Goal: Transaction & Acquisition: Book appointment/travel/reservation

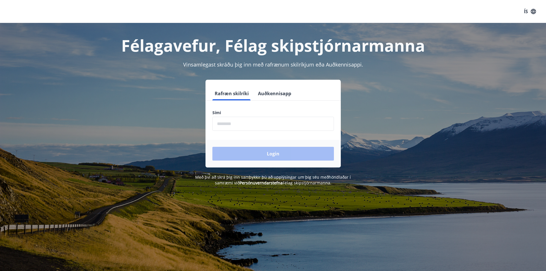
click at [278, 95] on button "Auðkennisapp" at bounding box center [275, 94] width 38 height 14
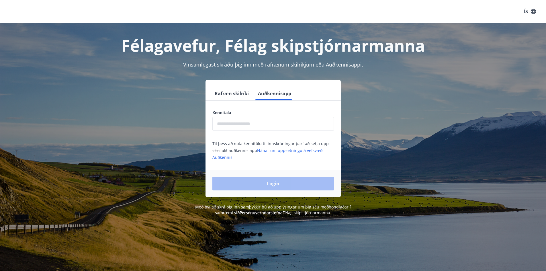
click at [258, 120] on input "text" at bounding box center [274, 124] width 122 height 14
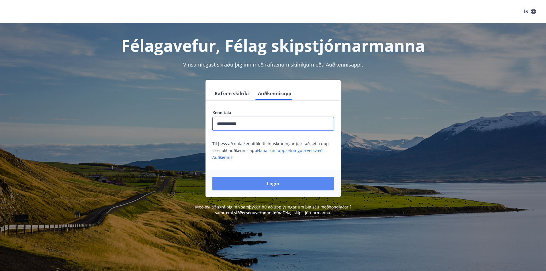
type input "**********"
click at [264, 182] on button "Login" at bounding box center [274, 184] width 122 height 14
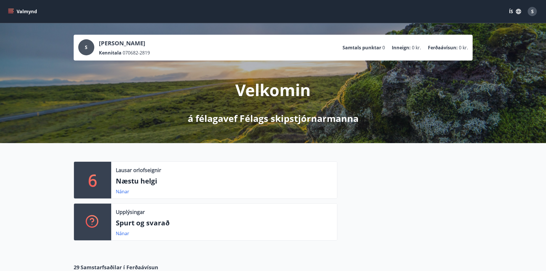
click at [8, 9] on button "Valmynd" at bounding box center [23, 11] width 32 height 10
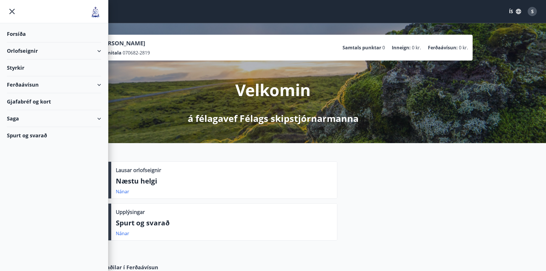
click at [21, 32] on div "Forsíða" at bounding box center [54, 34] width 94 height 17
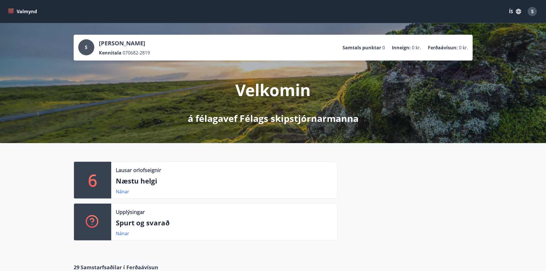
click at [10, 12] on icon "menu" at bounding box center [11, 11] width 6 height 1
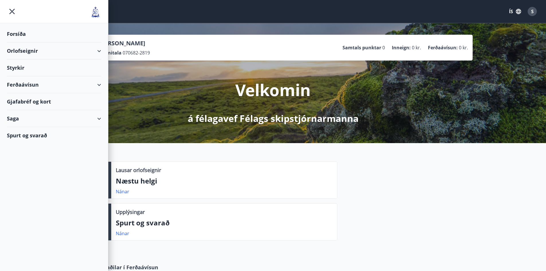
click at [15, 52] on div "Orlofseignir" at bounding box center [54, 50] width 94 height 17
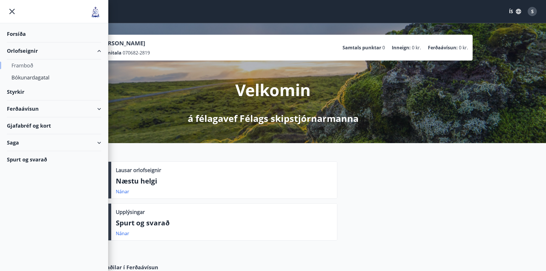
click at [19, 67] on div "Framboð" at bounding box center [53, 65] width 85 height 12
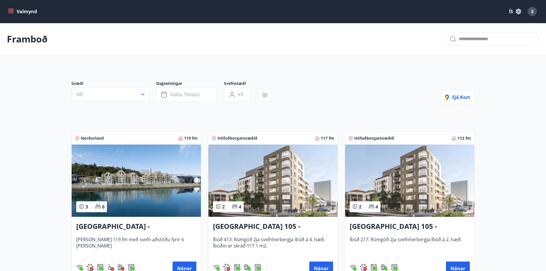
scroll to position [29, 0]
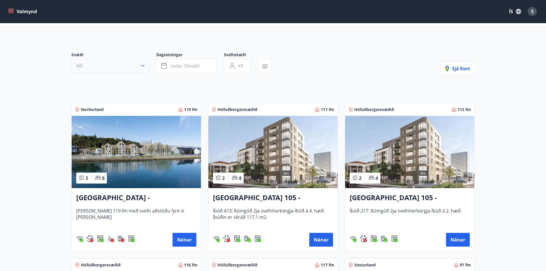
click at [123, 64] on button "Allt" at bounding box center [110, 66] width 78 height 14
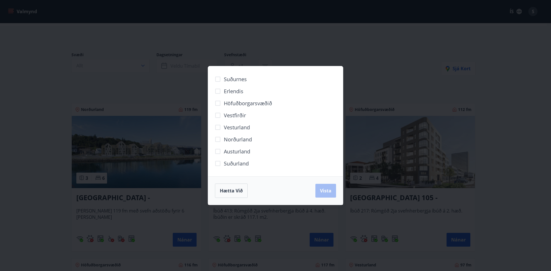
click at [77, 75] on div "Suðurnes Erlendis Höfuðborgarsvæðið [GEOGRAPHIC_DATA] [GEOGRAPHIC_DATA] [GEOGRA…" at bounding box center [275, 135] width 551 height 271
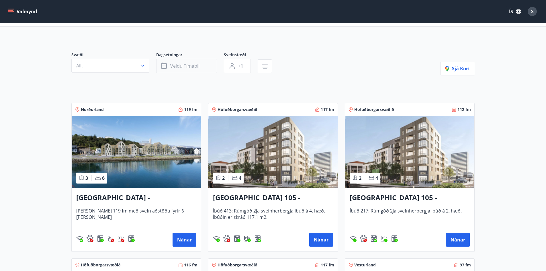
click at [192, 66] on span "Veldu tímabil" at bounding box center [184, 66] width 29 height 6
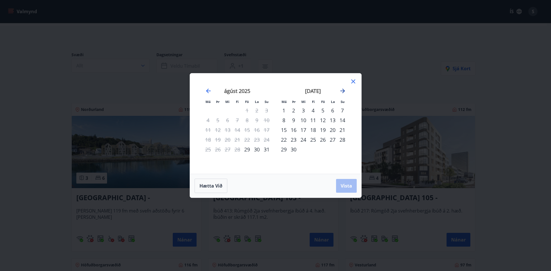
click at [344, 90] on icon "Move forward to switch to the next month." at bounding box center [342, 91] width 5 height 5
click at [322, 129] on div "17" at bounding box center [323, 130] width 10 height 10
click at [281, 141] on div "20" at bounding box center [284, 140] width 10 height 10
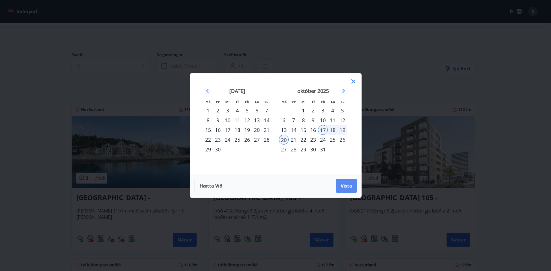
click at [343, 186] on span "Vista" at bounding box center [345, 186] width 11 height 6
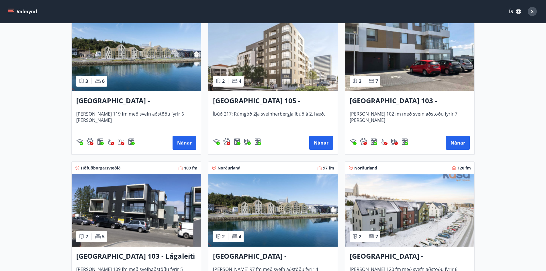
scroll to position [115, 0]
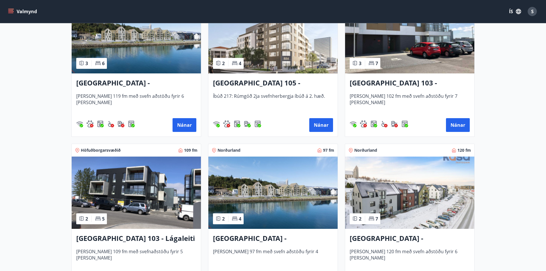
click at [144, 196] on img at bounding box center [136, 193] width 129 height 72
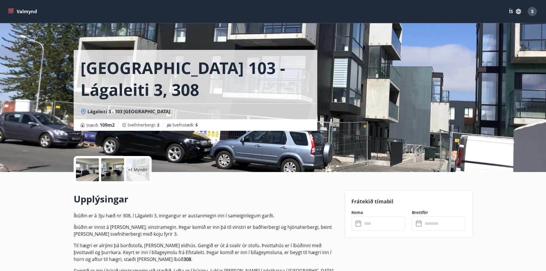
click at [109, 172] on div at bounding box center [112, 169] width 23 height 23
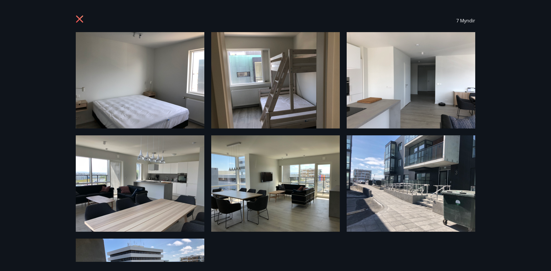
click at [82, 21] on icon at bounding box center [80, 19] width 9 height 9
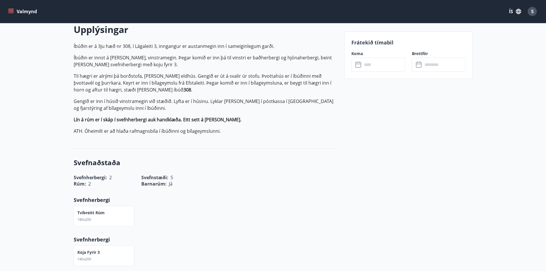
scroll to position [172, 0]
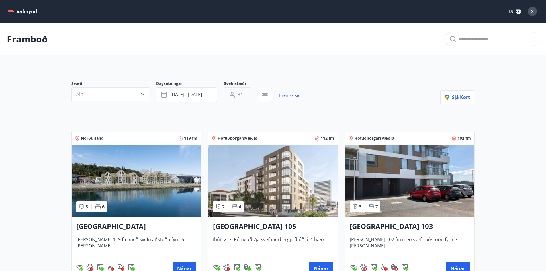
click at [237, 93] on button "+1" at bounding box center [237, 94] width 27 height 14
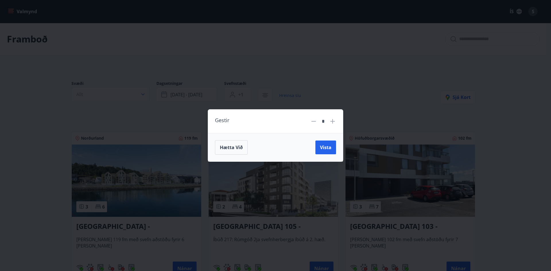
click at [333, 121] on icon at bounding box center [332, 121] width 5 height 5
type input "*"
click at [332, 145] on button "Vista" at bounding box center [325, 148] width 21 height 14
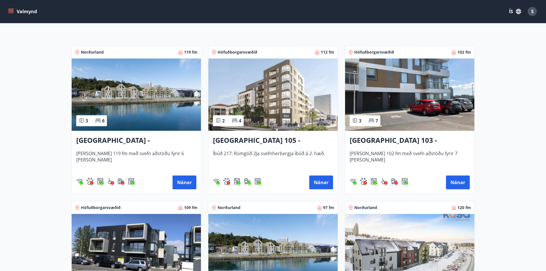
click at [281, 110] on img at bounding box center [272, 95] width 129 height 72
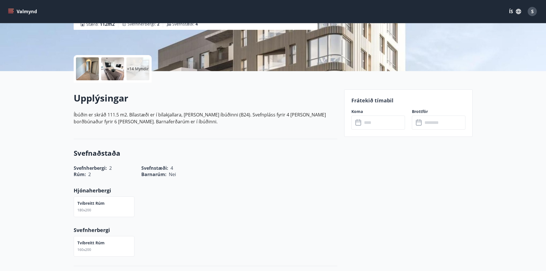
scroll to position [115, 0]
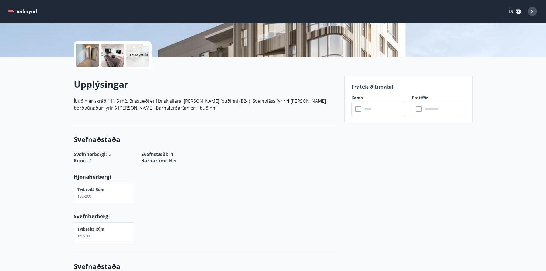
click at [370, 108] on input "text" at bounding box center [384, 109] width 43 height 14
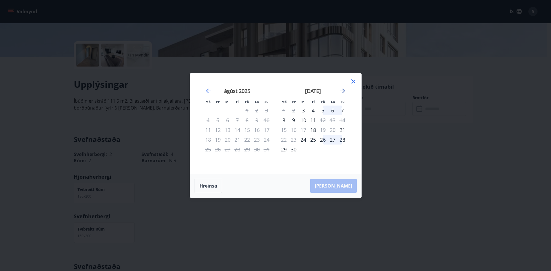
click at [345, 91] on icon "Move forward to switch to the next month." at bounding box center [342, 90] width 7 height 7
click at [324, 130] on div "17" at bounding box center [323, 130] width 10 height 10
click at [281, 139] on div "20" at bounding box center [284, 140] width 10 height 10
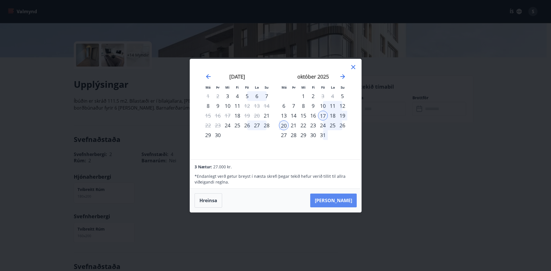
click at [332, 195] on button "[PERSON_NAME]" at bounding box center [333, 201] width 46 height 14
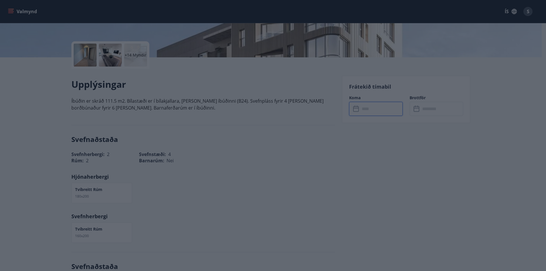
type input "******"
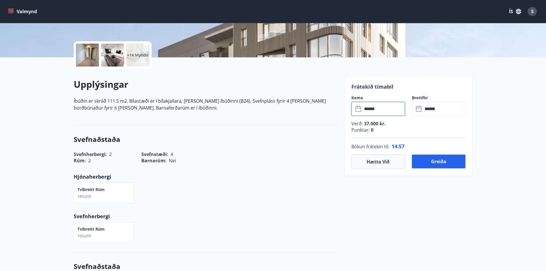
click at [380, 110] on input "******" at bounding box center [384, 109] width 43 height 14
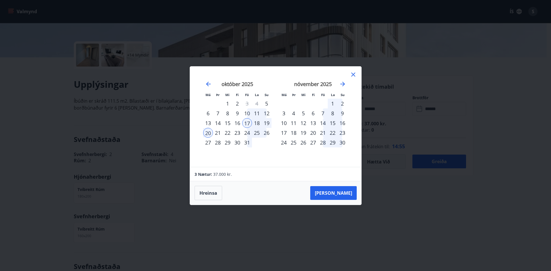
click at [323, 124] on div "14" at bounding box center [323, 123] width 10 height 10
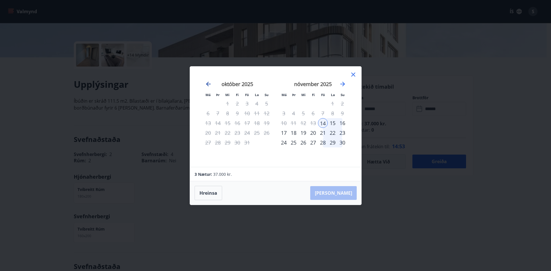
click at [209, 84] on icon "Move backward to switch to the previous month." at bounding box center [208, 84] width 5 height 5
click at [341, 85] on icon "Move forward to switch to the next month." at bounding box center [342, 84] width 7 height 7
click at [211, 196] on button "Hreinsa" at bounding box center [208, 193] width 28 height 14
click at [249, 122] on div "17" at bounding box center [247, 123] width 10 height 10
click at [266, 122] on div "19" at bounding box center [267, 123] width 10 height 10
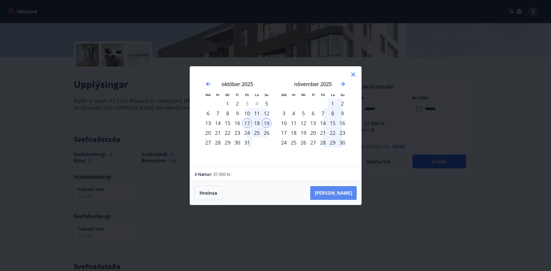
click at [340, 192] on button "[PERSON_NAME]" at bounding box center [333, 193] width 46 height 14
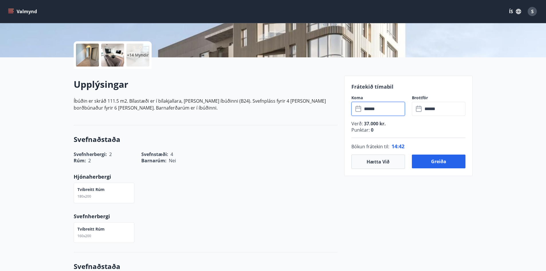
type input "******"
drag, startPoint x: 363, startPoint y: 124, endPoint x: 389, endPoint y: 124, distance: 26.7
click at [389, 124] on p "Verð : 28.000 kr." at bounding box center [409, 123] width 114 height 6
click at [394, 124] on p "Verð : 28.000 kr." at bounding box center [409, 123] width 114 height 6
click at [366, 110] on input "******" at bounding box center [384, 109] width 43 height 14
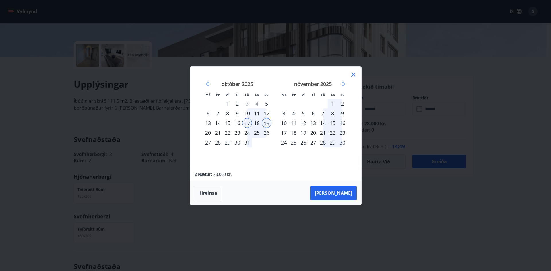
click at [353, 75] on icon at bounding box center [353, 74] width 7 height 7
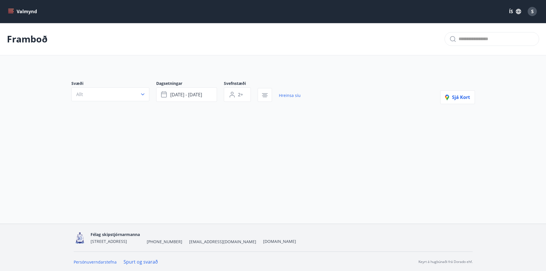
type input "*"
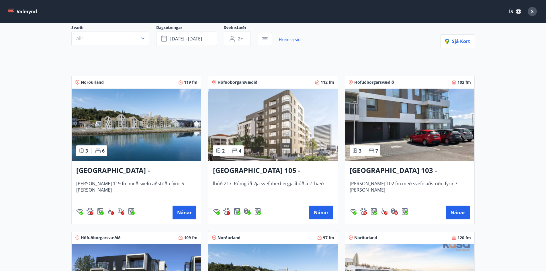
scroll to position [57, 0]
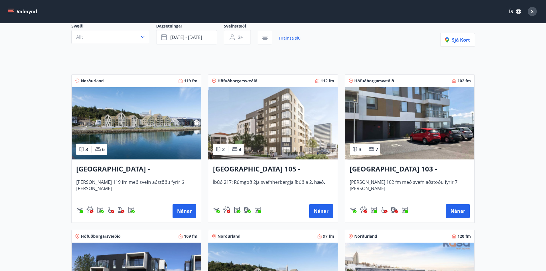
click at [404, 138] on img at bounding box center [409, 123] width 129 height 72
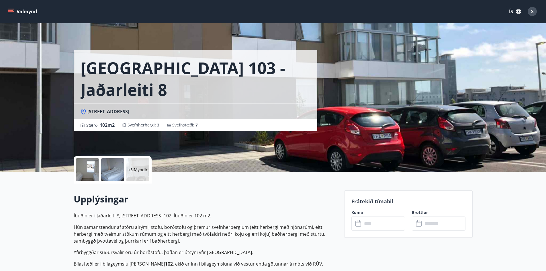
click at [139, 171] on p "+3 Myndir" at bounding box center [138, 170] width 20 height 6
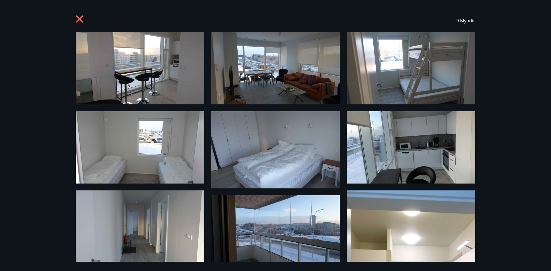
click at [83, 19] on icon at bounding box center [80, 19] width 9 height 9
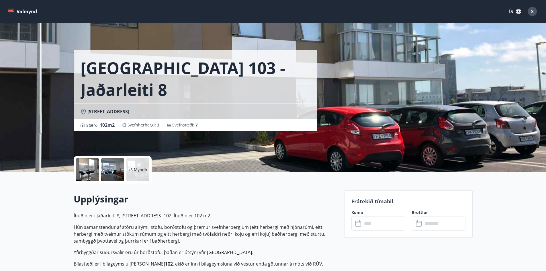
click at [359, 221] on icon at bounding box center [359, 223] width 7 height 7
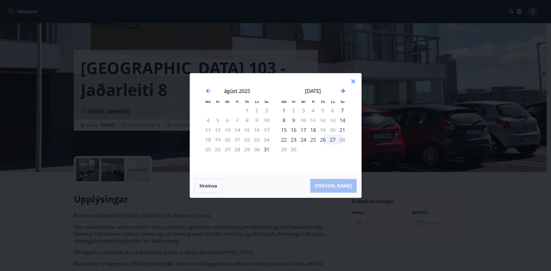
click at [340, 87] on icon "Move forward to switch to the next month." at bounding box center [342, 90] width 7 height 7
click at [322, 128] on div "17" at bounding box center [323, 130] width 10 height 10
click at [325, 131] on div "17" at bounding box center [323, 130] width 10 height 10
click at [322, 129] on div "17" at bounding box center [323, 130] width 10 height 10
click at [323, 129] on div "17" at bounding box center [323, 130] width 10 height 10
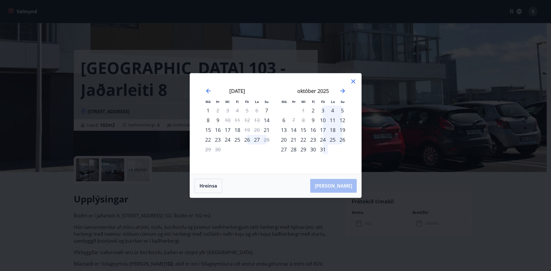
click at [323, 129] on div "17" at bounding box center [323, 130] width 10 height 10
click at [332, 129] on div "18" at bounding box center [333, 130] width 10 height 10
click at [316, 132] on div "16" at bounding box center [313, 130] width 10 height 10
click at [342, 89] on icon "Move forward to switch to the next month." at bounding box center [342, 91] width 5 height 5
click at [245, 128] on div "17" at bounding box center [247, 130] width 10 height 10
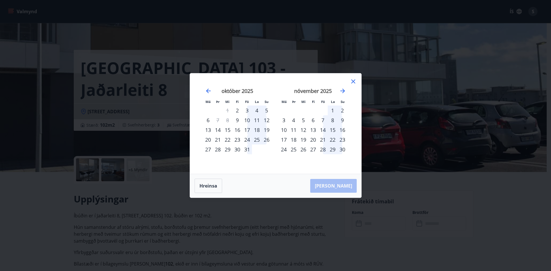
click at [355, 80] on icon at bounding box center [353, 81] width 4 height 4
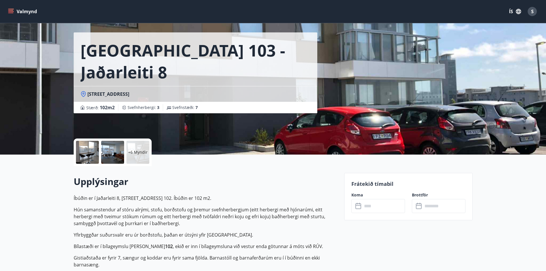
scroll to position [57, 0]
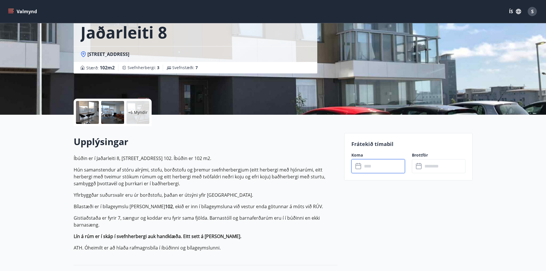
click at [377, 167] on input "text" at bounding box center [384, 166] width 43 height 14
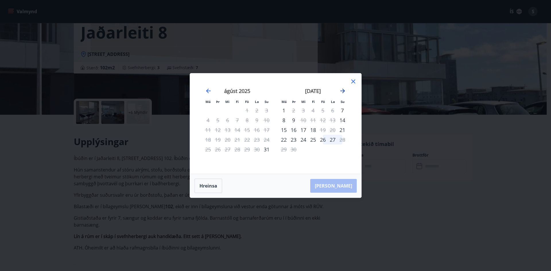
click at [343, 93] on icon "Move forward to switch to the next month." at bounding box center [342, 90] width 7 height 7
click at [323, 130] on div "17" at bounding box center [323, 130] width 10 height 10
click at [343, 128] on div "19" at bounding box center [342, 130] width 10 height 10
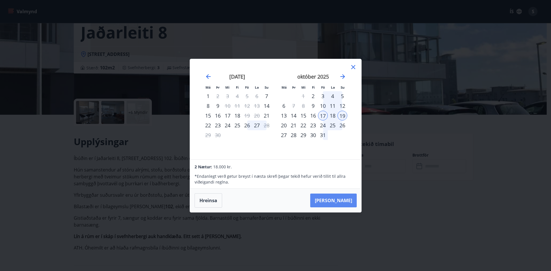
click at [343, 202] on button "[PERSON_NAME]" at bounding box center [333, 201] width 46 height 14
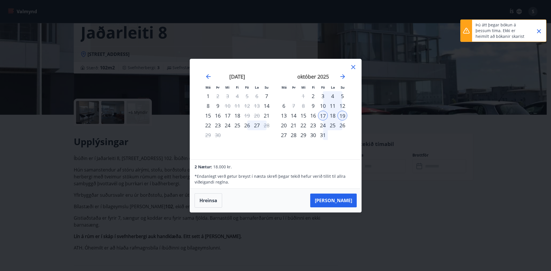
click at [537, 31] on icon "Close" at bounding box center [538, 31] width 7 height 7
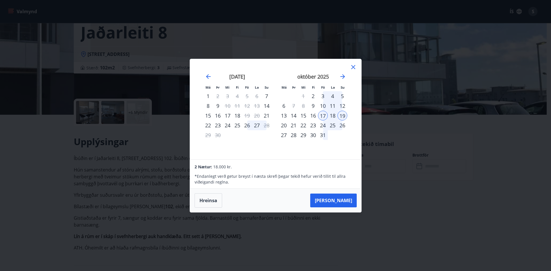
click at [323, 116] on div "17" at bounding box center [323, 116] width 10 height 10
click at [342, 117] on div "19" at bounding box center [342, 116] width 10 height 10
click at [340, 202] on button "[PERSON_NAME]" at bounding box center [333, 201] width 46 height 14
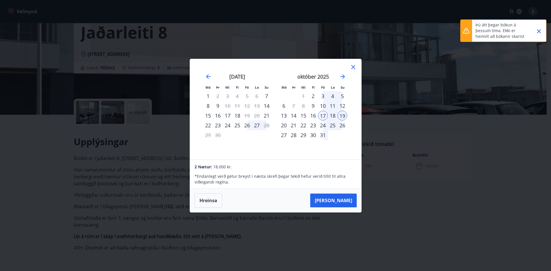
click at [353, 67] on icon at bounding box center [352, 67] width 1 height 1
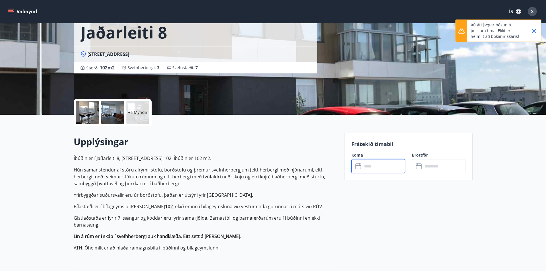
click at [533, 30] on icon "Close" at bounding box center [534, 31] width 4 height 4
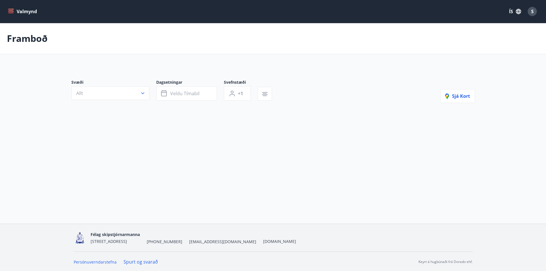
type input "*"
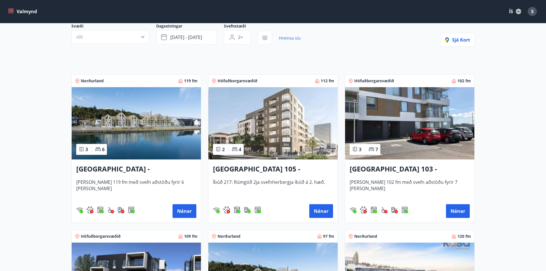
click at [272, 174] on h3 "[GEOGRAPHIC_DATA] 105 - [GEOGRAPHIC_DATA] 24, 217" at bounding box center [273, 169] width 120 height 10
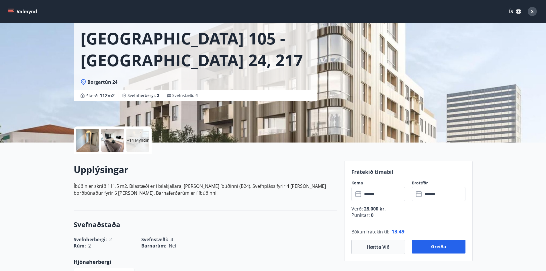
scroll to position [115, 0]
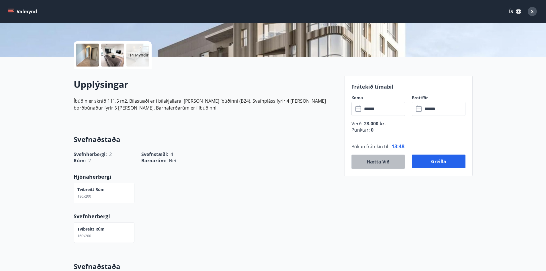
click at [393, 161] on button "Hætta við" at bounding box center [379, 162] width 54 height 14
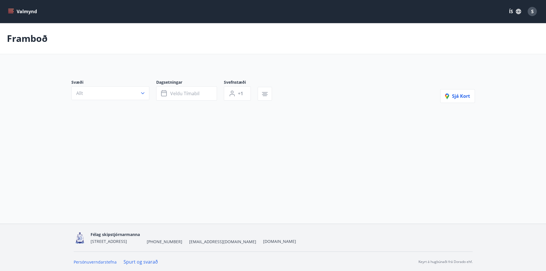
type input "*"
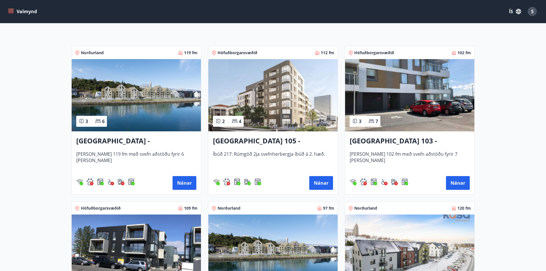
scroll to position [86, 0]
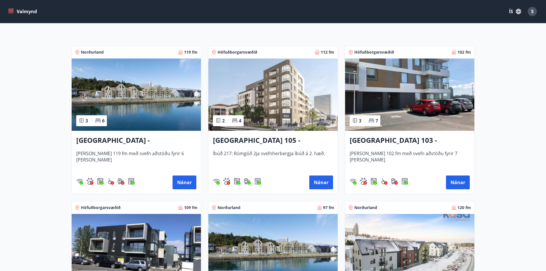
click at [415, 111] on img at bounding box center [409, 95] width 129 height 72
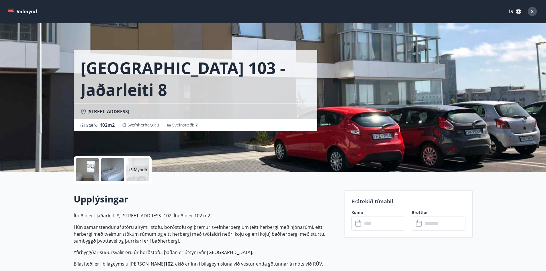
drag, startPoint x: 87, startPoint y: 90, endPoint x: 150, endPoint y: 89, distance: 63.4
click at [150, 108] on div "[STREET_ADDRESS]" at bounding box center [196, 111] width 230 height 6
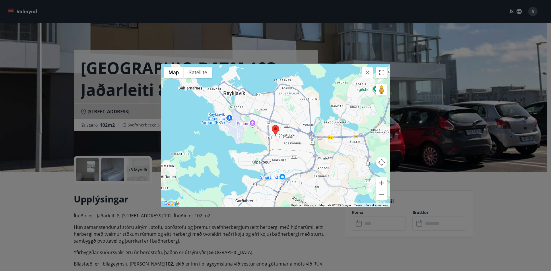
copy span "[STREET_ADDRESS]"
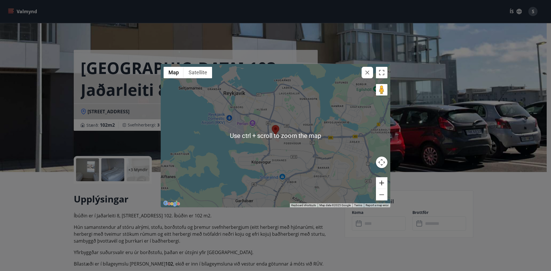
click at [381, 183] on button "Zoom in" at bounding box center [381, 182] width 11 height 11
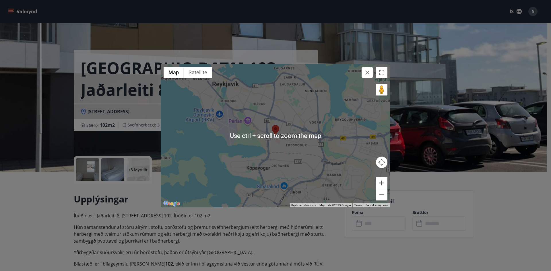
click at [381, 183] on button "Zoom in" at bounding box center [381, 182] width 11 height 11
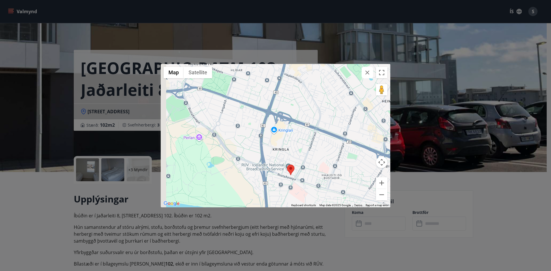
drag, startPoint x: 290, startPoint y: 112, endPoint x: 312, endPoint y: 166, distance: 58.3
click at [312, 166] on div at bounding box center [275, 135] width 229 height 143
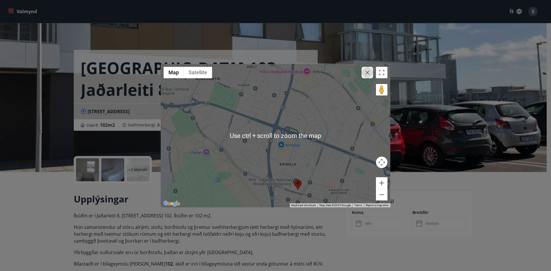
click at [365, 72] on icon "button" at bounding box center [367, 72] width 7 height 7
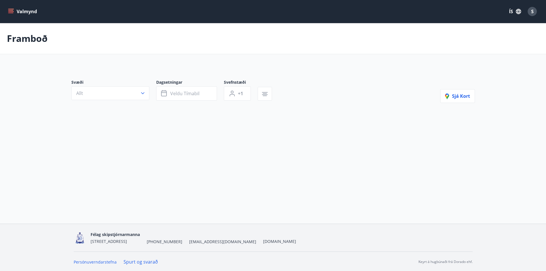
type input "*"
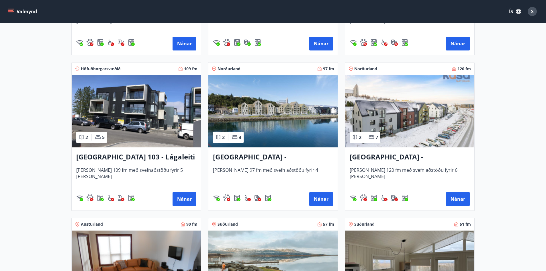
scroll to position [229, 0]
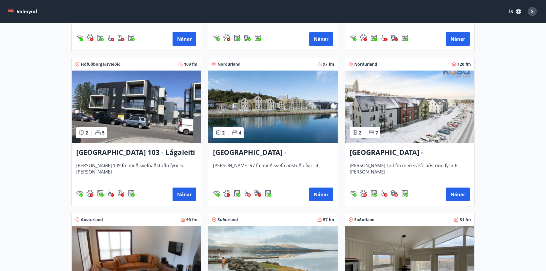
click at [166, 152] on h3 "[GEOGRAPHIC_DATA] 103 - Lágaleiti 3, 308" at bounding box center [136, 152] width 120 height 10
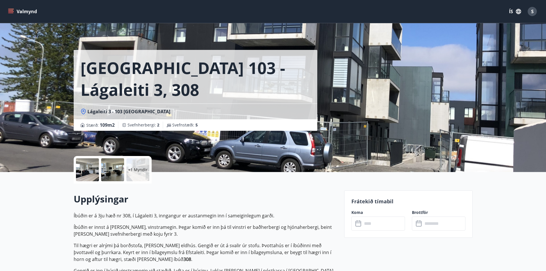
click at [385, 222] on input "text" at bounding box center [384, 224] width 43 height 14
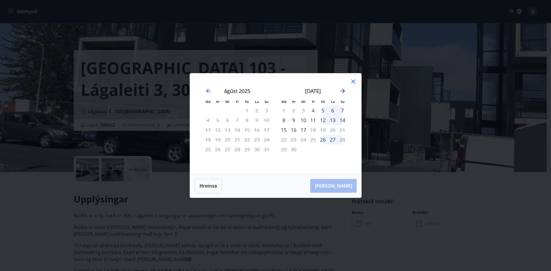
click at [342, 90] on icon "Move forward to switch to the next month." at bounding box center [342, 90] width 7 height 7
click at [354, 79] on icon at bounding box center [353, 81] width 7 height 7
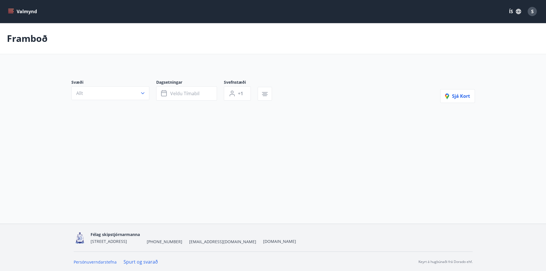
type input "*"
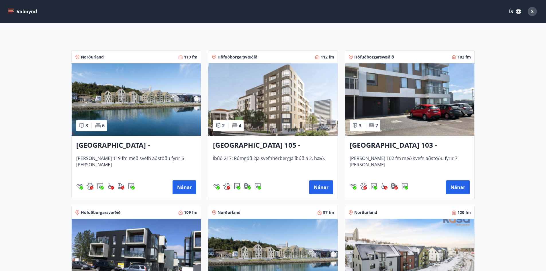
scroll to position [80, 0]
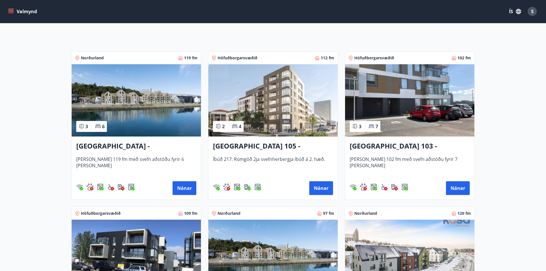
click at [418, 102] on img at bounding box center [409, 100] width 129 height 72
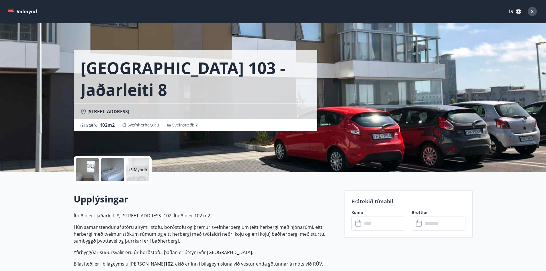
click at [137, 178] on div "+3 Myndir" at bounding box center [137, 169] width 23 height 23
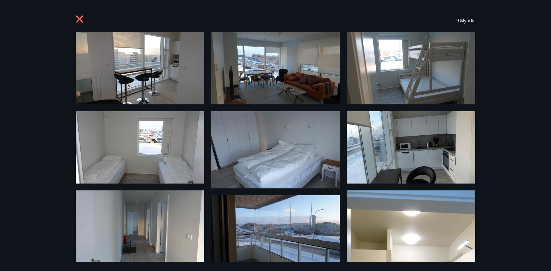
click at [246, 77] on img at bounding box center [275, 68] width 128 height 72
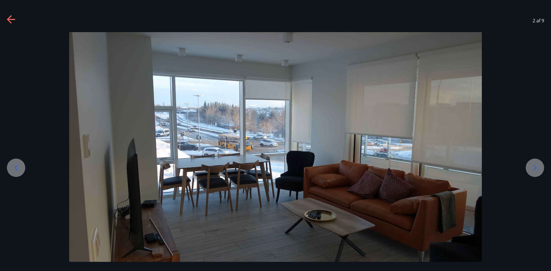
click at [537, 163] on icon at bounding box center [534, 167] width 9 height 9
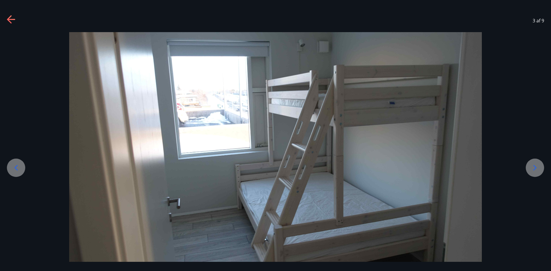
click at [537, 163] on icon at bounding box center [534, 167] width 9 height 9
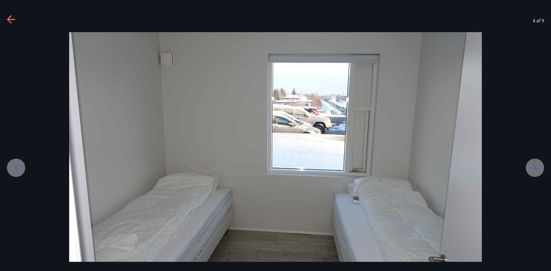
click at [537, 163] on icon at bounding box center [534, 167] width 9 height 9
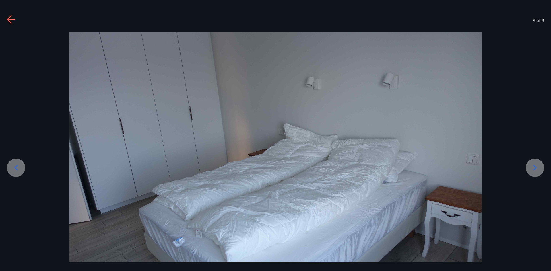
click at [537, 163] on icon at bounding box center [534, 167] width 9 height 9
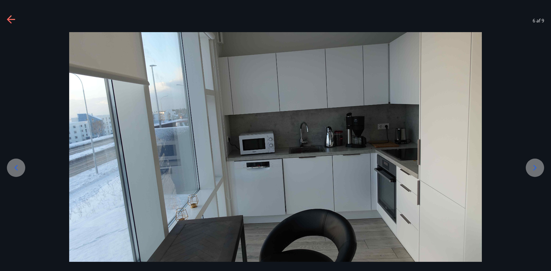
click at [537, 163] on icon at bounding box center [534, 167] width 9 height 9
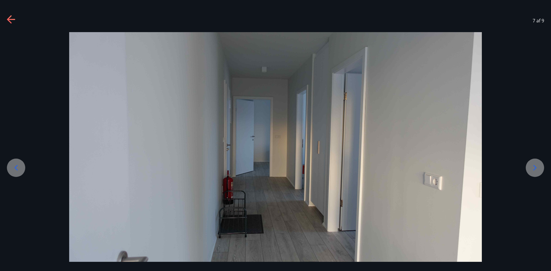
click at [537, 163] on icon at bounding box center [534, 167] width 9 height 9
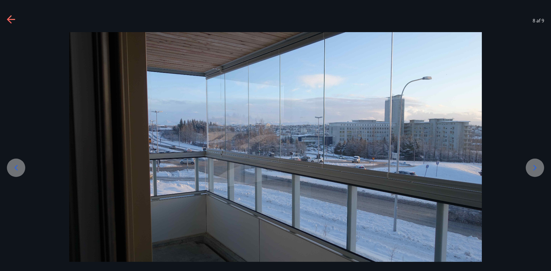
click at [537, 163] on icon at bounding box center [534, 167] width 9 height 9
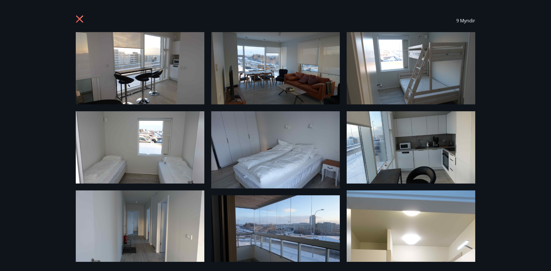
click at [153, 71] on img at bounding box center [140, 68] width 128 height 72
click at [328, 84] on img at bounding box center [275, 68] width 128 height 72
click at [77, 16] on icon at bounding box center [79, 18] width 7 height 7
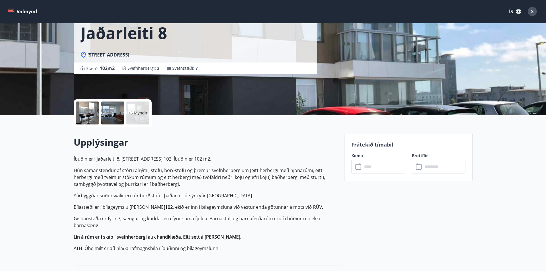
scroll to position [57, 0]
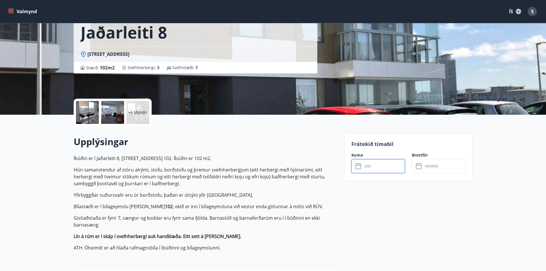
click at [376, 171] on input "text" at bounding box center [384, 166] width 43 height 14
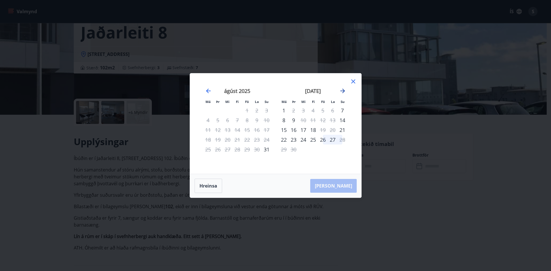
click at [342, 90] on icon "Move forward to switch to the next month." at bounding box center [342, 90] width 7 height 7
click at [323, 130] on div "17" at bounding box center [323, 130] width 10 height 10
click at [285, 141] on div "20" at bounding box center [284, 140] width 10 height 10
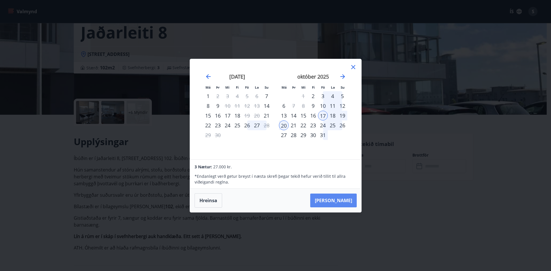
click at [338, 198] on button "[PERSON_NAME]" at bounding box center [333, 201] width 46 height 14
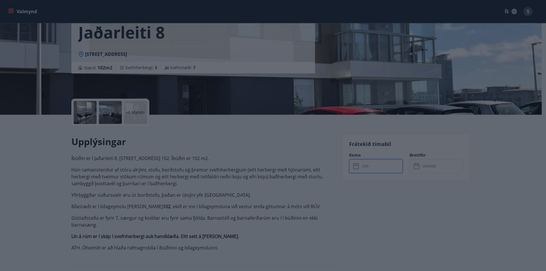
type input "******"
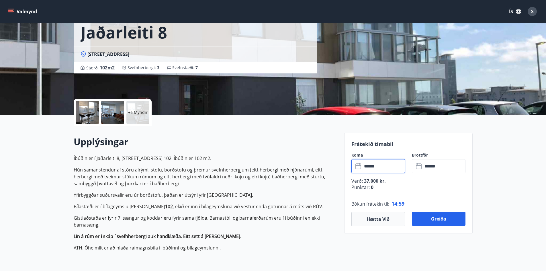
click at [377, 167] on input "******" at bounding box center [384, 166] width 43 height 14
click at [376, 219] on button "Hætta við" at bounding box center [379, 219] width 54 height 14
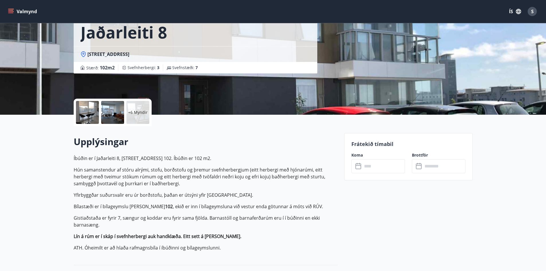
click at [373, 165] on input "text" at bounding box center [384, 166] width 43 height 14
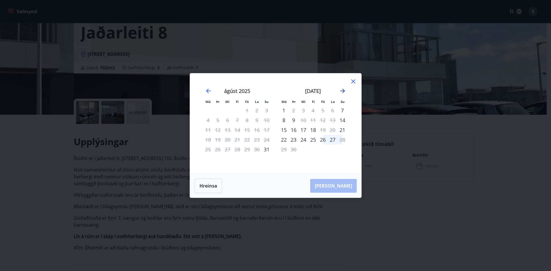
click at [343, 90] on icon "Move forward to switch to the next month." at bounding box center [342, 91] width 5 height 5
click at [323, 129] on div "17" at bounding box center [323, 130] width 10 height 10
click at [340, 130] on div "19" at bounding box center [342, 130] width 10 height 10
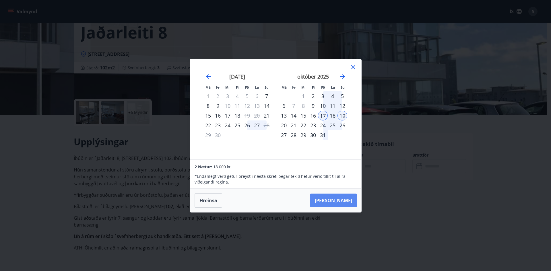
click at [344, 200] on button "[PERSON_NAME]" at bounding box center [333, 201] width 46 height 14
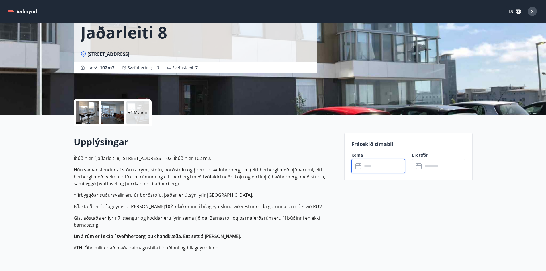
type input "******"
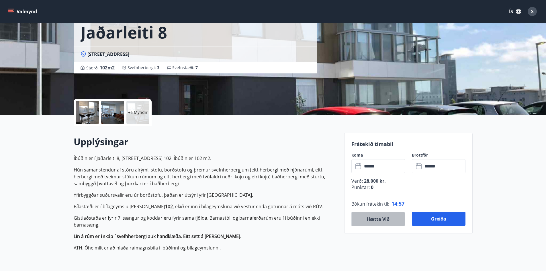
click at [369, 218] on button "Hætta við" at bounding box center [379, 219] width 54 height 14
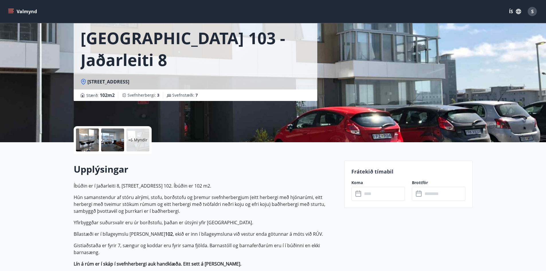
scroll to position [0, 0]
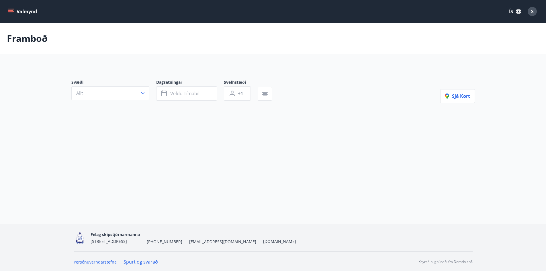
type input "*"
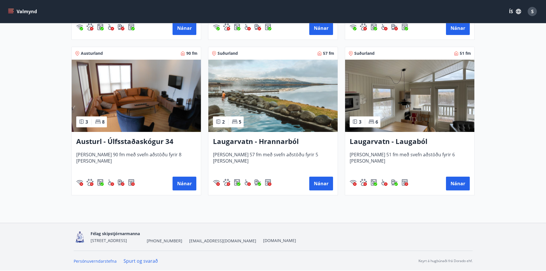
scroll to position [252, 0]
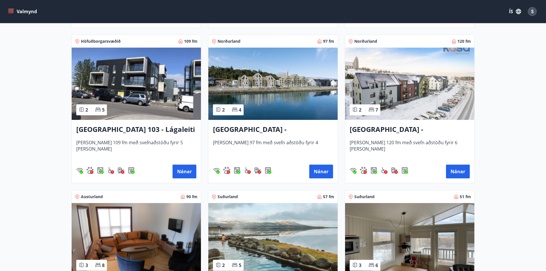
click at [126, 118] on img at bounding box center [136, 84] width 129 height 72
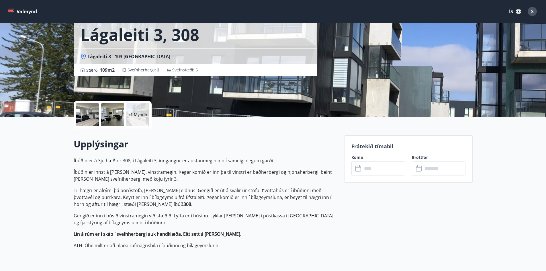
scroll to position [57, 0]
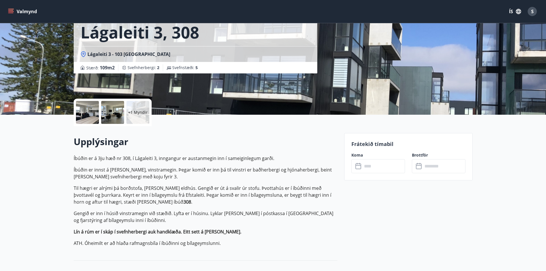
click at [374, 164] on input "text" at bounding box center [384, 166] width 43 height 14
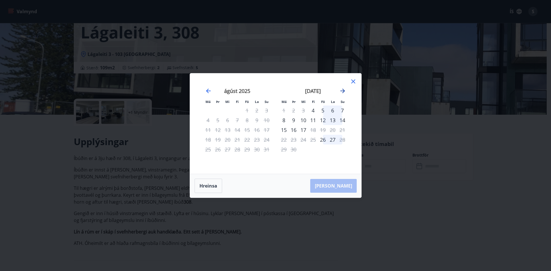
click at [341, 90] on icon "Move forward to switch to the next month." at bounding box center [342, 90] width 7 height 7
click at [324, 141] on div "24" at bounding box center [323, 140] width 10 height 10
click at [342, 140] on div "26" at bounding box center [342, 140] width 10 height 10
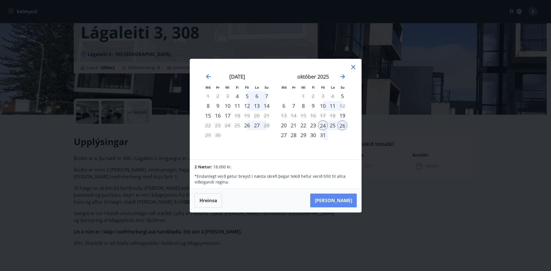
click at [340, 197] on button "[PERSON_NAME]" at bounding box center [333, 201] width 46 height 14
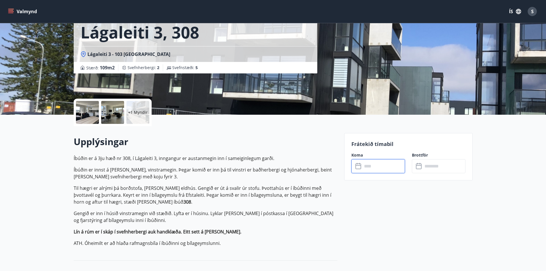
type input "******"
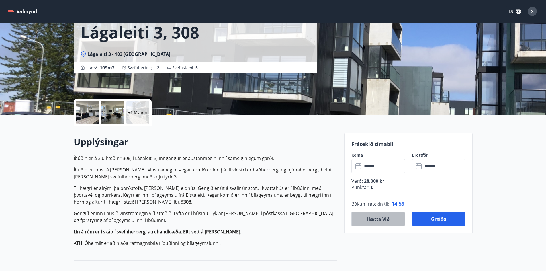
click at [376, 219] on button "Hætta við" at bounding box center [379, 219] width 54 height 14
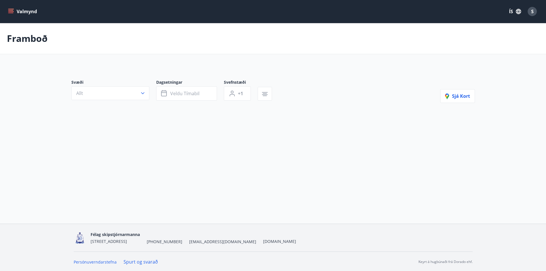
type input "*"
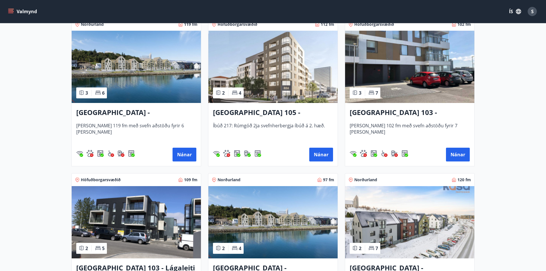
scroll to position [115, 0]
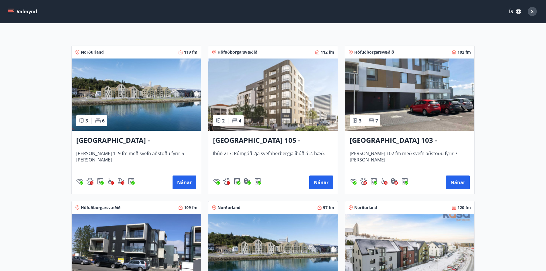
click at [282, 124] on img at bounding box center [272, 95] width 129 height 72
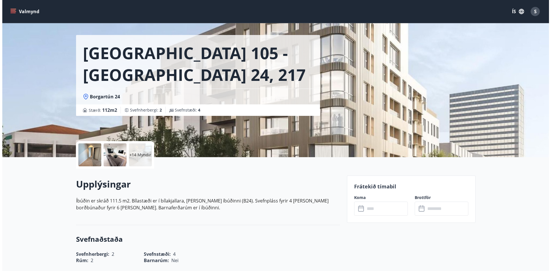
scroll to position [29, 0]
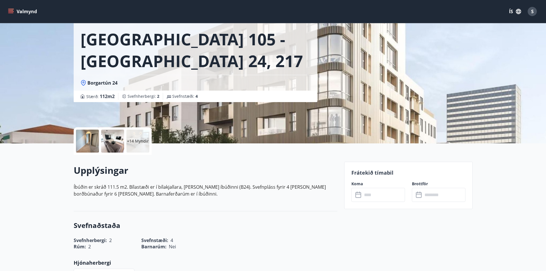
click at [367, 193] on input "text" at bounding box center [384, 195] width 43 height 14
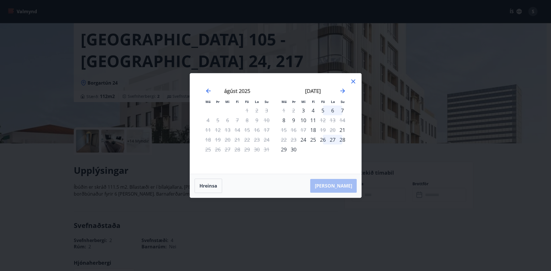
click at [354, 84] on icon at bounding box center [353, 81] width 7 height 7
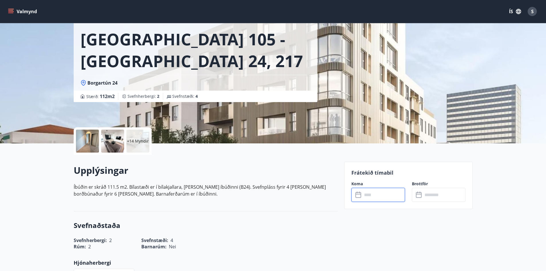
click at [95, 145] on div at bounding box center [87, 141] width 23 height 23
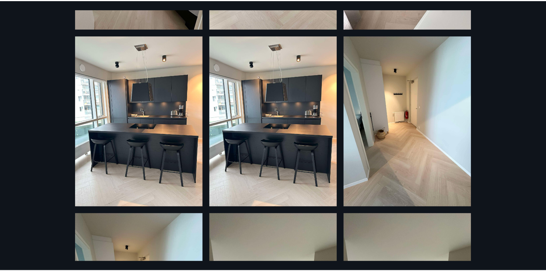
scroll to position [602, 0]
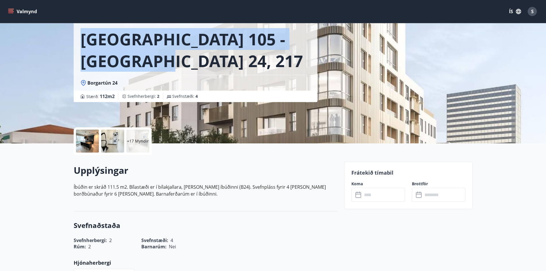
drag, startPoint x: 85, startPoint y: 42, endPoint x: 132, endPoint y: 56, distance: 48.5
click at [132, 56] on h1 "[GEOGRAPHIC_DATA] 105 - [GEOGRAPHIC_DATA] 24, 217" at bounding box center [196, 50] width 230 height 44
copy h1 "[GEOGRAPHIC_DATA] 105 - [GEOGRAPHIC_DATA] 24, 217"
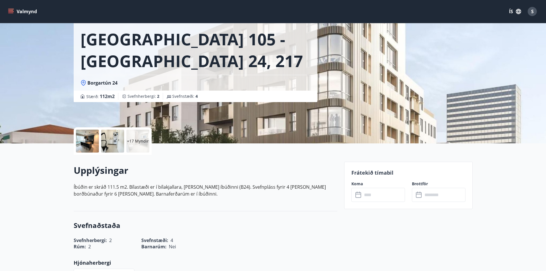
click at [281, 153] on div "+17 Myndir" at bounding box center [206, 141] width 264 height 28
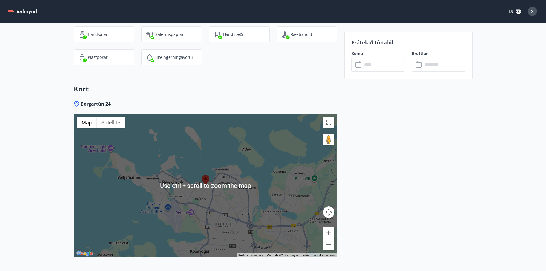
scroll to position [788, 0]
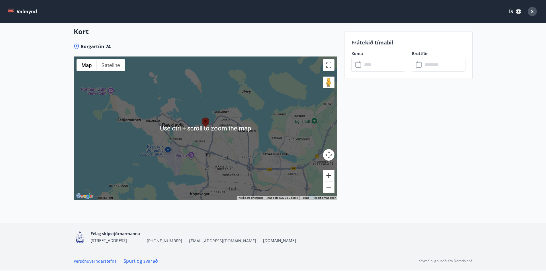
click at [328, 174] on button "Zoom in" at bounding box center [328, 175] width 11 height 11
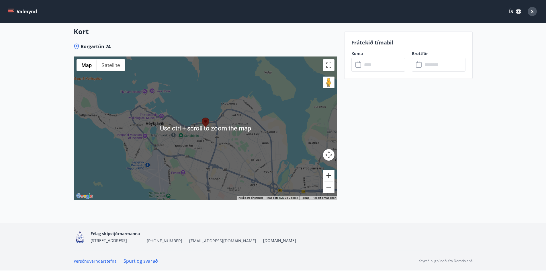
click at [328, 174] on button "Zoom in" at bounding box center [328, 175] width 11 height 11
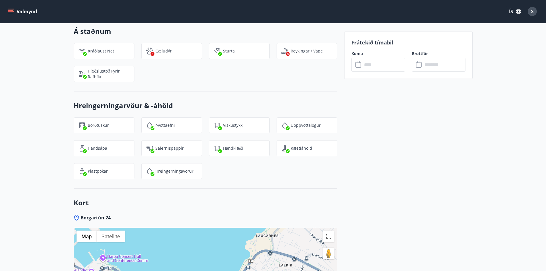
scroll to position [615, 0]
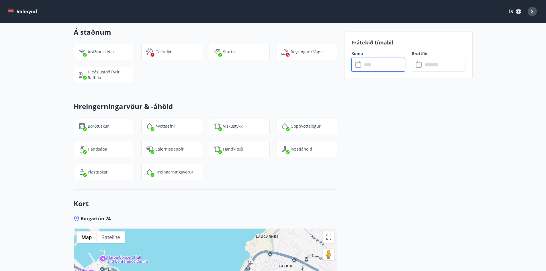
click at [366, 64] on input "text" at bounding box center [384, 65] width 43 height 14
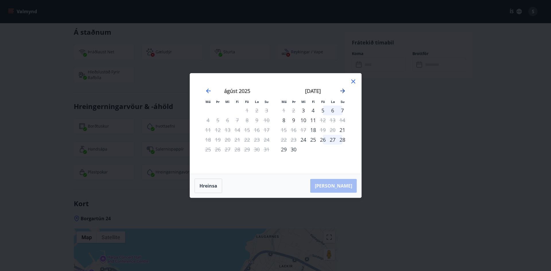
click at [344, 93] on icon "Move forward to switch to the next month." at bounding box center [342, 90] width 7 height 7
click at [323, 132] on div "17" at bounding box center [323, 130] width 10 height 10
click at [342, 130] on div "19" at bounding box center [342, 130] width 10 height 10
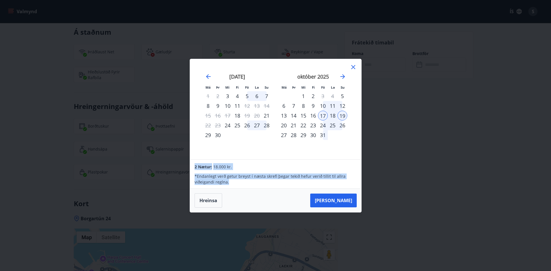
drag, startPoint x: 233, startPoint y: 183, endPoint x: 184, endPoint y: 164, distance: 52.4
click at [184, 164] on div "Má Þr Mi Fi Fö La Su Má Þr Mi Fi Fö La Su [DATE] 1 2 3 4 5 6 7 8 9 10 11 12 13 …" at bounding box center [275, 135] width 551 height 271
copy div "2 Nætur: 18.000 kr. * Endanlegt verð getur breyst í næsta skrefi þegar tekið he…"
click at [349, 173] on div "* Endanlegt verð getur breyst í næsta skrefi þegar tekið hefur [PERSON_NAME] ti…" at bounding box center [275, 177] width 162 height 15
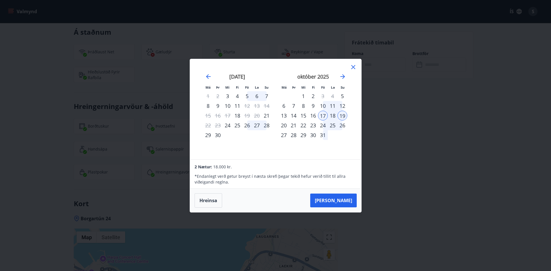
click at [333, 144] on div "[DATE] 1 2 3 4 5 6 7 8 9 10 11 12 13 14 15 16 17 18 19 20 21 22 23 24 25 26 27 …" at bounding box center [313, 113] width 76 height 94
click at [211, 200] on button "Hreinsa" at bounding box center [208, 200] width 28 height 14
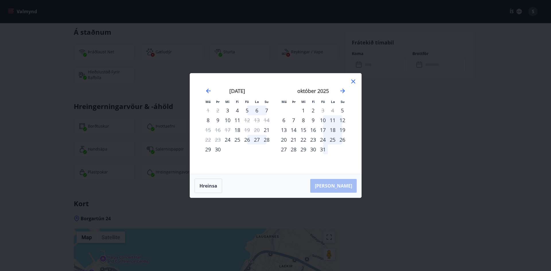
click at [323, 128] on div "17" at bounding box center [323, 130] width 10 height 10
click at [284, 140] on div "20" at bounding box center [284, 140] width 10 height 10
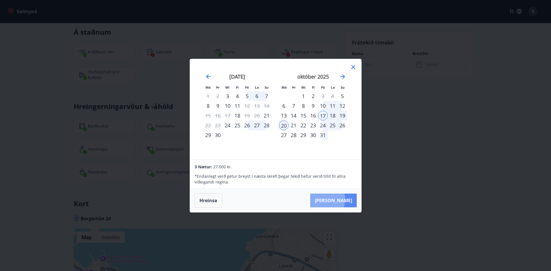
click at [345, 200] on button "[PERSON_NAME]" at bounding box center [333, 201] width 46 height 14
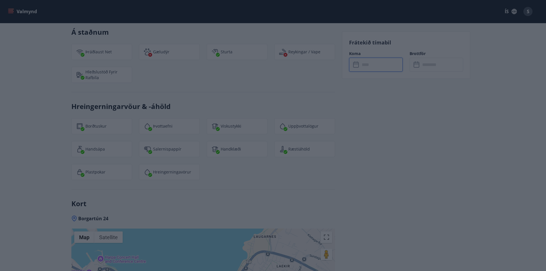
type input "******"
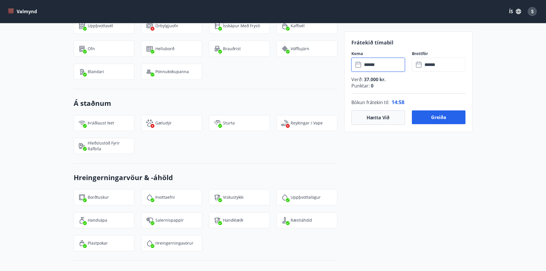
scroll to position [529, 0]
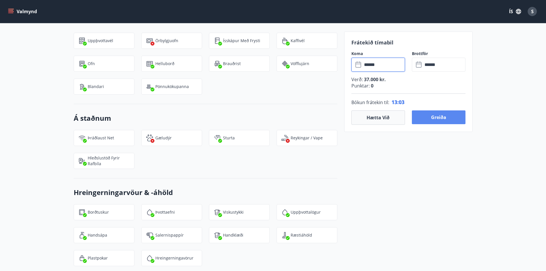
click at [424, 117] on button "Greiða" at bounding box center [439, 117] width 54 height 14
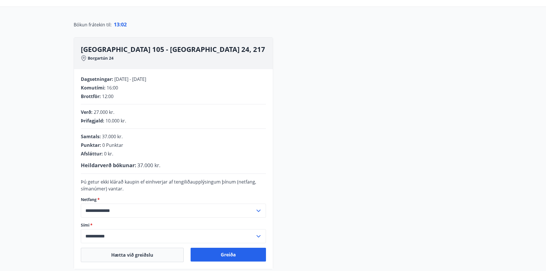
scroll to position [117, 0]
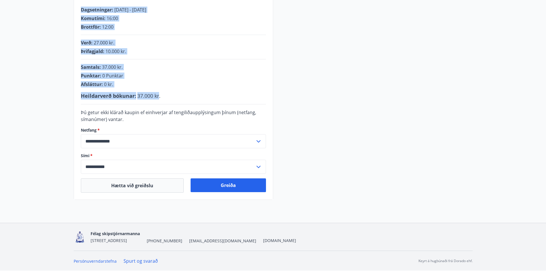
drag, startPoint x: 80, startPoint y: 11, endPoint x: 159, endPoint y: 90, distance: 112.5
click at [159, 90] on div "**********" at bounding box center [173, 100] width 199 height 200
copy div "Dagsetningar : [DATE] - [DATE] Komutími : 16:00 Brottför : 12:00 Verð : 27.000 …"
click at [186, 63] on div "**********" at bounding box center [173, 100] width 199 height 200
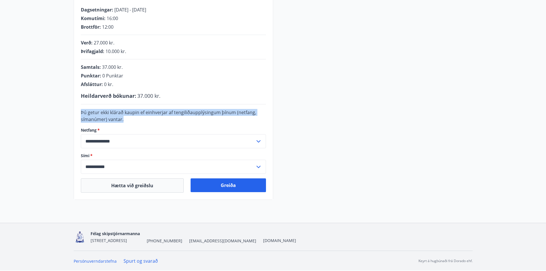
drag, startPoint x: 77, startPoint y: 113, endPoint x: 157, endPoint y: 120, distance: 80.4
click at [157, 120] on div "**********" at bounding box center [173, 100] width 199 height 200
click at [157, 120] on div "Þú getur ekki klárað kaupin ef einhverjar af tengiliðaupplýsingum þínum (netfan…" at bounding box center [173, 116] width 185 height 14
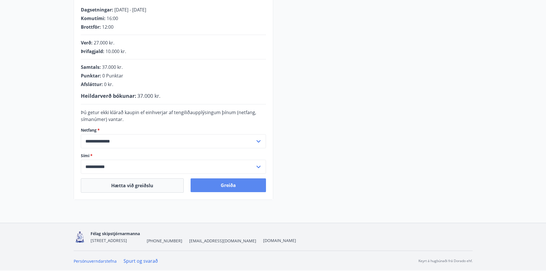
click at [207, 181] on button "Greiða" at bounding box center [228, 185] width 75 height 14
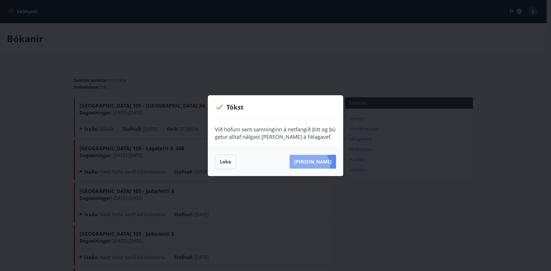
click at [315, 166] on button "[PERSON_NAME]" at bounding box center [312, 162] width 46 height 14
click at [230, 165] on button "Loka" at bounding box center [225, 162] width 21 height 14
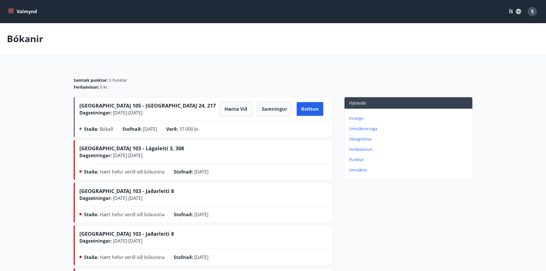
click at [8, 10] on icon "menu" at bounding box center [11, 12] width 6 height 6
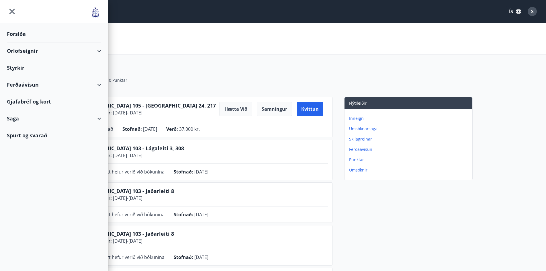
click at [210, 67] on div "Samtals punktar : 0 Punktar Ferðaávísun : 0 kr." at bounding box center [273, 81] width 399 height 31
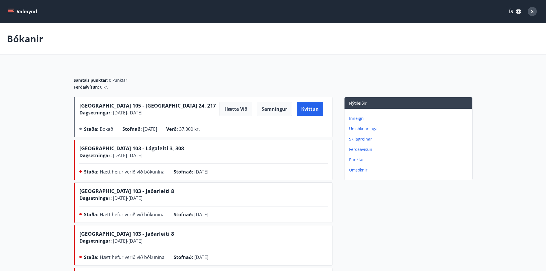
click at [109, 106] on span "[GEOGRAPHIC_DATA] 105 - [GEOGRAPHIC_DATA] 24, 217" at bounding box center [147, 105] width 137 height 7
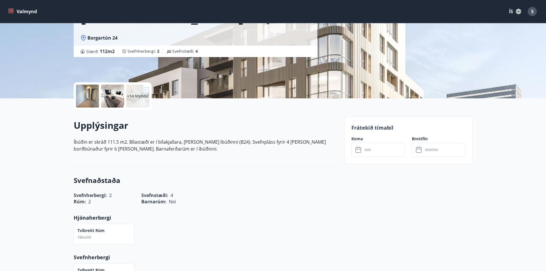
scroll to position [71, 0]
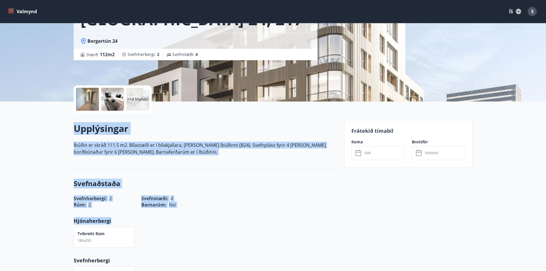
drag, startPoint x: 74, startPoint y: 128, endPoint x: 186, endPoint y: 217, distance: 142.6
copy div "Upplýsingar Íbúðin er skráð 111.5 m2. Bílastæði er í bílakjallara, merkt íbúðin…"
click at [176, 180] on h3 "Svefnaðstaða" at bounding box center [206, 184] width 264 height 10
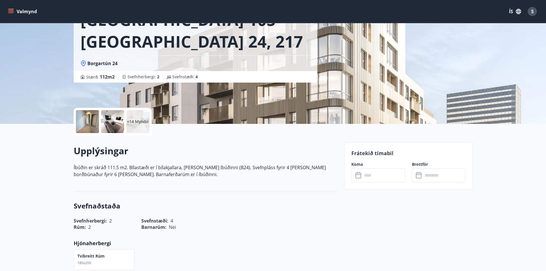
scroll to position [0, 0]
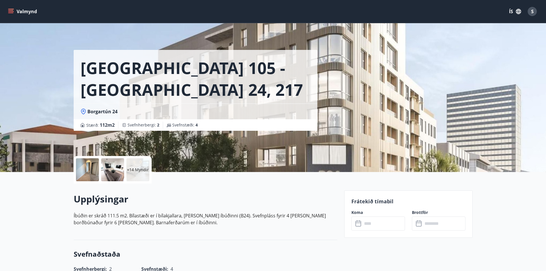
click at [12, 10] on icon "menu" at bounding box center [11, 12] width 6 height 6
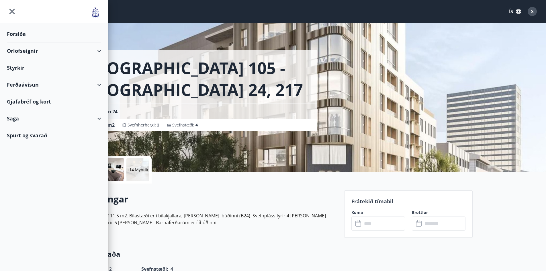
click at [18, 42] on div "Styrkir" at bounding box center [54, 34] width 94 height 17
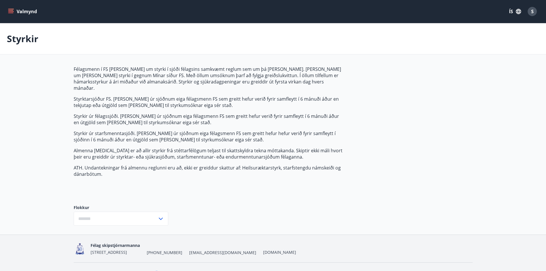
type input "***"
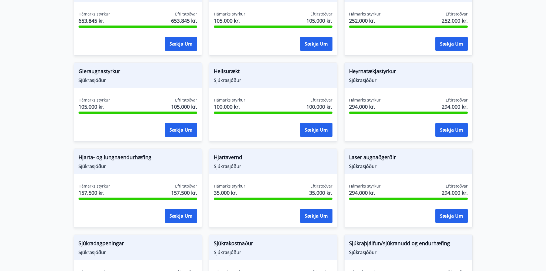
scroll to position [201, 0]
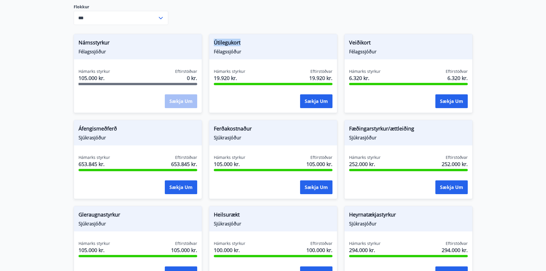
drag, startPoint x: 214, startPoint y: 36, endPoint x: 245, endPoint y: 32, distance: 30.7
click at [245, 34] on div "Útilegukort Félagssjóður" at bounding box center [273, 46] width 128 height 25
copy span "Útilegukort"
click at [256, 48] on span "Félagssjóður" at bounding box center [273, 51] width 119 height 6
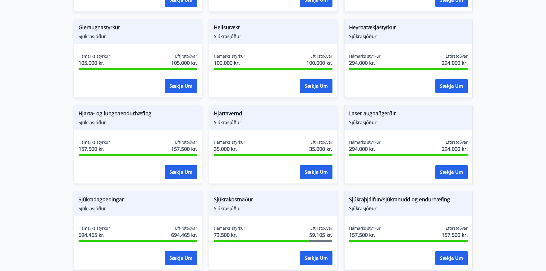
scroll to position [373, 0]
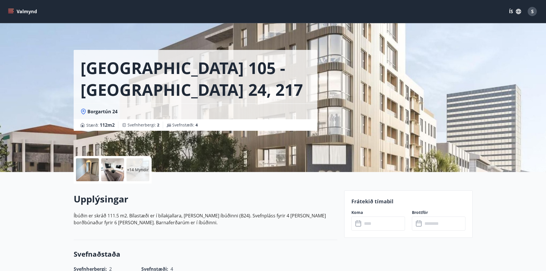
click at [9, 10] on icon "menu" at bounding box center [11, 12] width 6 height 6
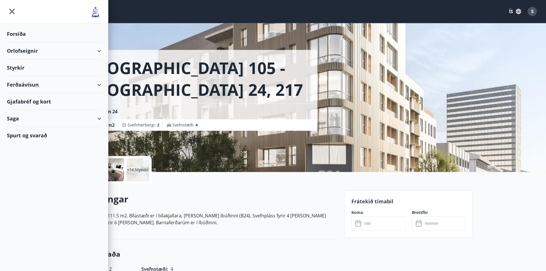
click at [31, 99] on div "Gjafabréf og kort" at bounding box center [54, 101] width 94 height 17
click at [32, 119] on div "Saga" at bounding box center [54, 118] width 94 height 17
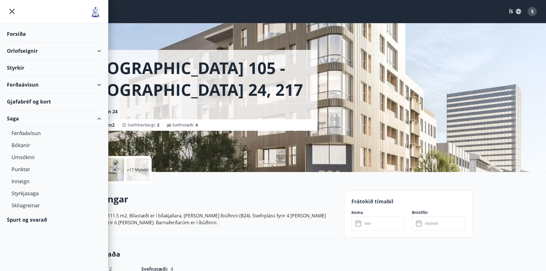
click at [38, 83] on div "Ferðaávísun" at bounding box center [54, 84] width 94 height 17
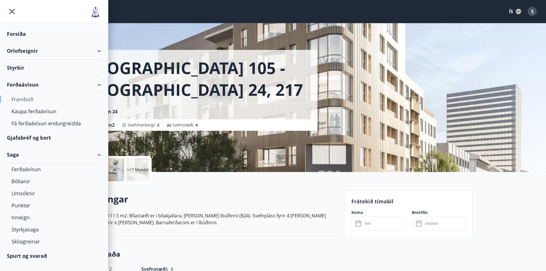
click at [31, 98] on div "Framboð" at bounding box center [53, 99] width 85 height 12
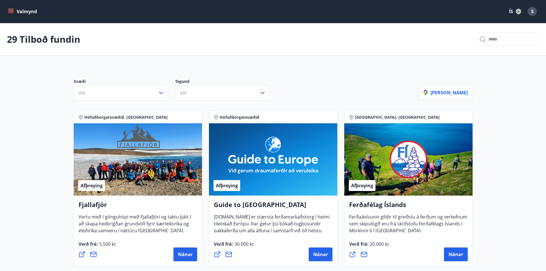
click at [9, 10] on icon "menu" at bounding box center [10, 10] width 5 height 1
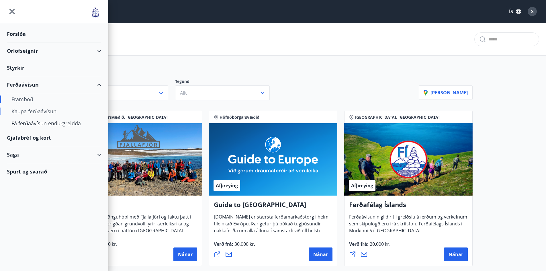
click at [24, 111] on div "Kaupa ferðaávísun" at bounding box center [53, 111] width 85 height 12
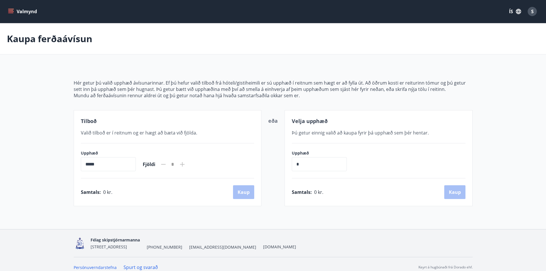
click at [14, 12] on button "Valmynd" at bounding box center [23, 11] width 32 height 10
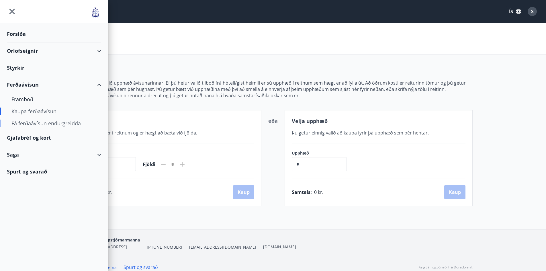
click at [21, 122] on div "Fá ferðaávísun endurgreidda" at bounding box center [53, 123] width 85 height 12
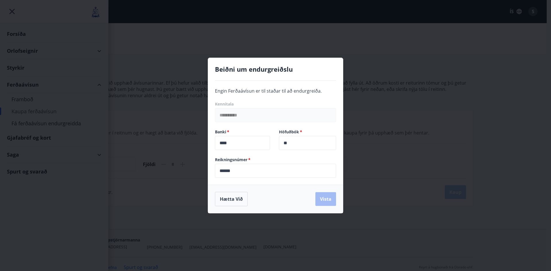
click at [36, 102] on div "**********" at bounding box center [275, 135] width 551 height 271
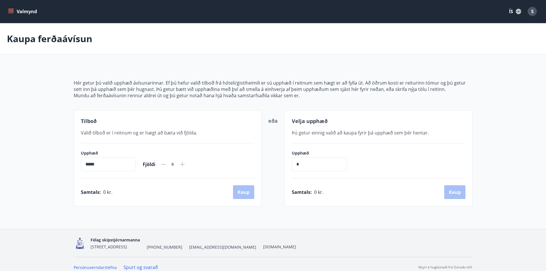
click at [9, 7] on button "Valmynd" at bounding box center [23, 11] width 32 height 10
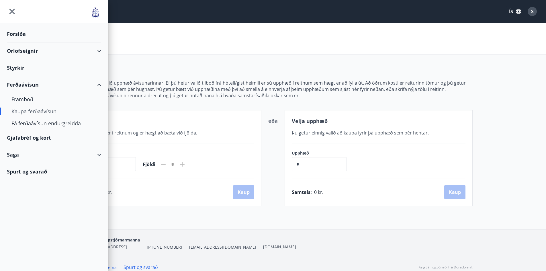
click at [33, 137] on div "Gjafabréf og kort" at bounding box center [54, 137] width 94 height 17
click at [100, 50] on div "Orlofseignir" at bounding box center [54, 50] width 94 height 17
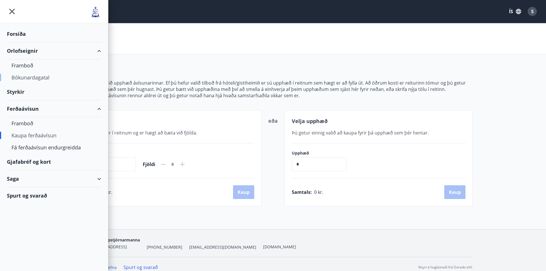
click at [44, 78] on div "Bókunardagatal" at bounding box center [53, 77] width 85 height 12
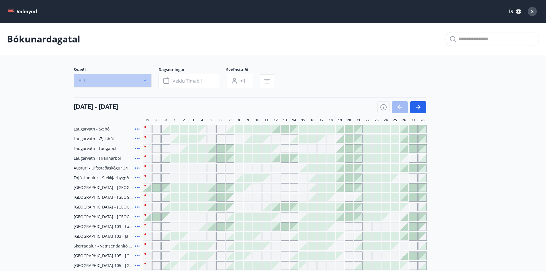
click at [137, 79] on button "Allt" at bounding box center [113, 81] width 78 height 14
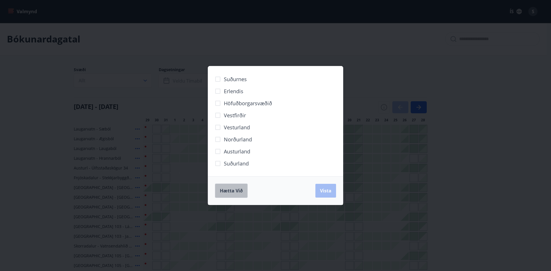
click at [233, 193] on span "Hætta við" at bounding box center [231, 191] width 23 height 6
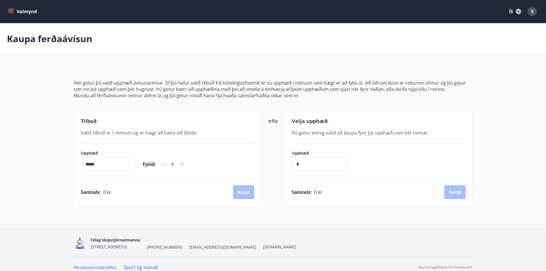
click at [13, 9] on icon "menu" at bounding box center [11, 9] width 6 height 1
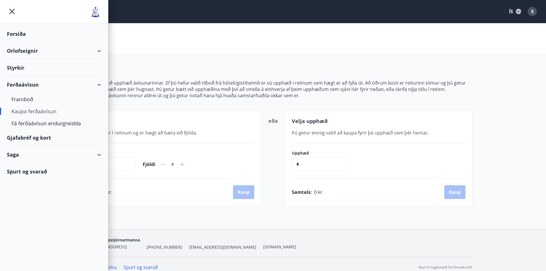
click at [42, 174] on div "Spurt og svarað" at bounding box center [54, 171] width 94 height 17
